Goal: Transaction & Acquisition: Purchase product/service

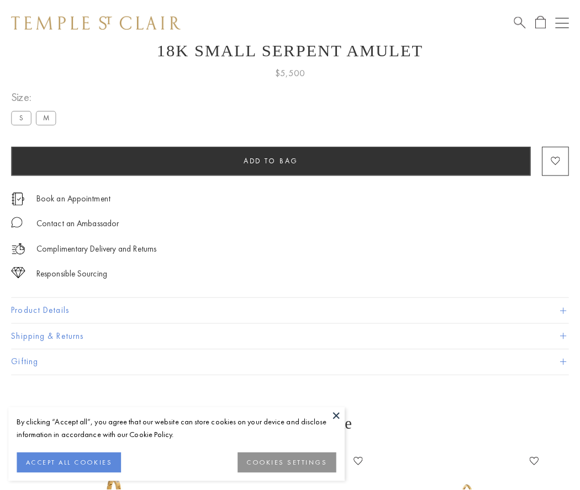
scroll to position [43, 0]
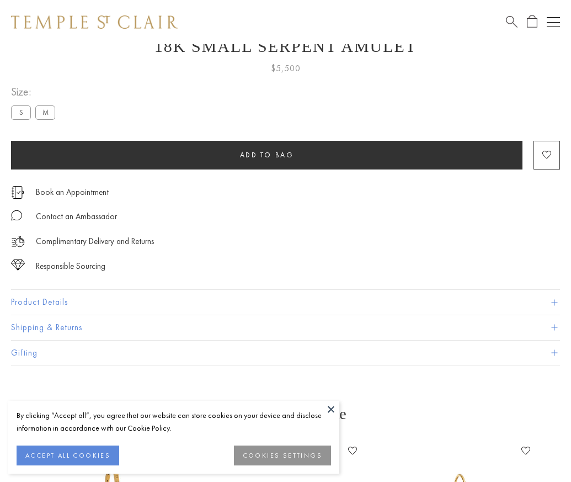
click at [267, 155] on span "Add to bag" at bounding box center [267, 154] width 54 height 9
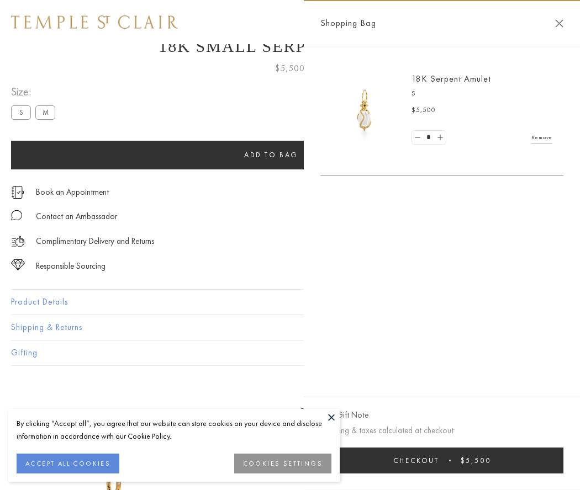
click at [444, 460] on button "Checkout $5,500" at bounding box center [441, 461] width 243 height 26
